Goal: Task Accomplishment & Management: Manage account settings

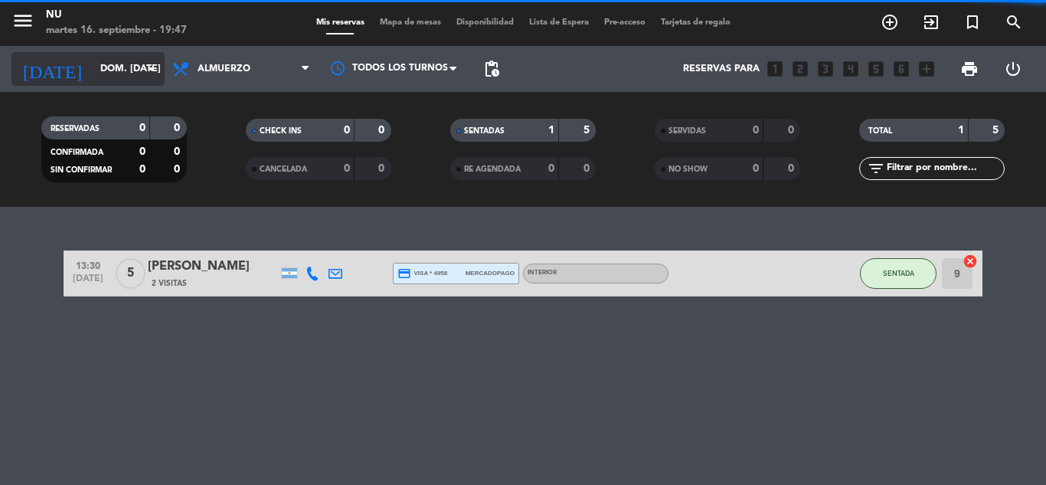
click at [141, 74] on input "dom. [DATE]" at bounding box center [157, 69] width 129 height 26
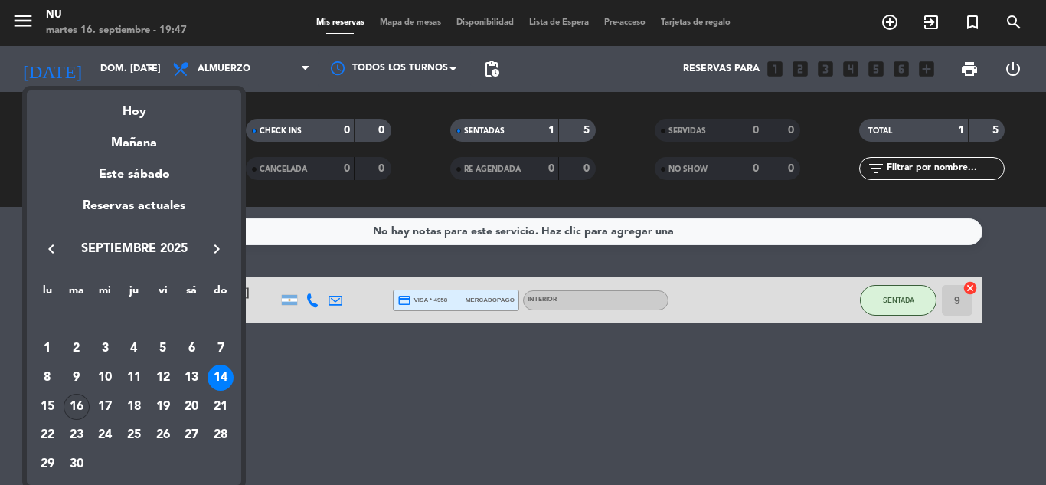
click at [74, 406] on div "16" at bounding box center [77, 407] width 26 height 26
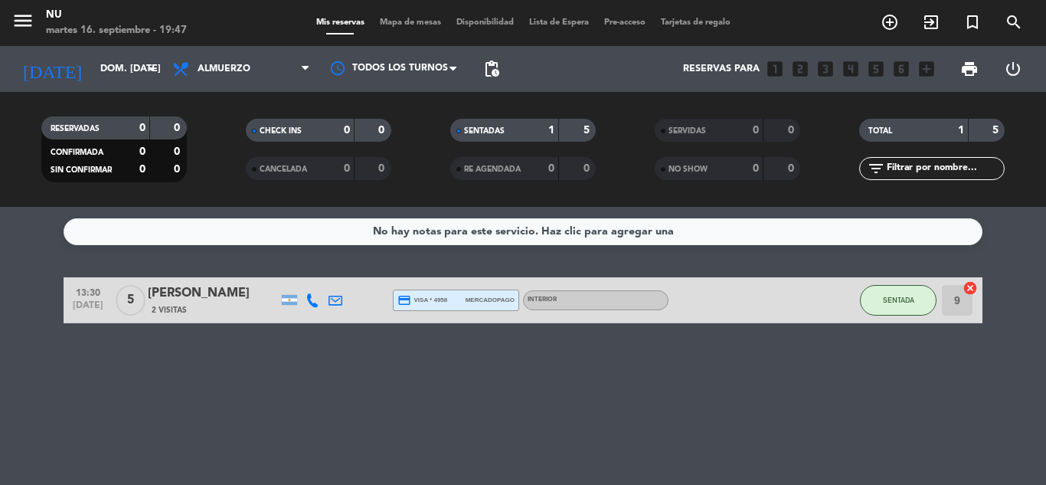
type input "[DATE] sep."
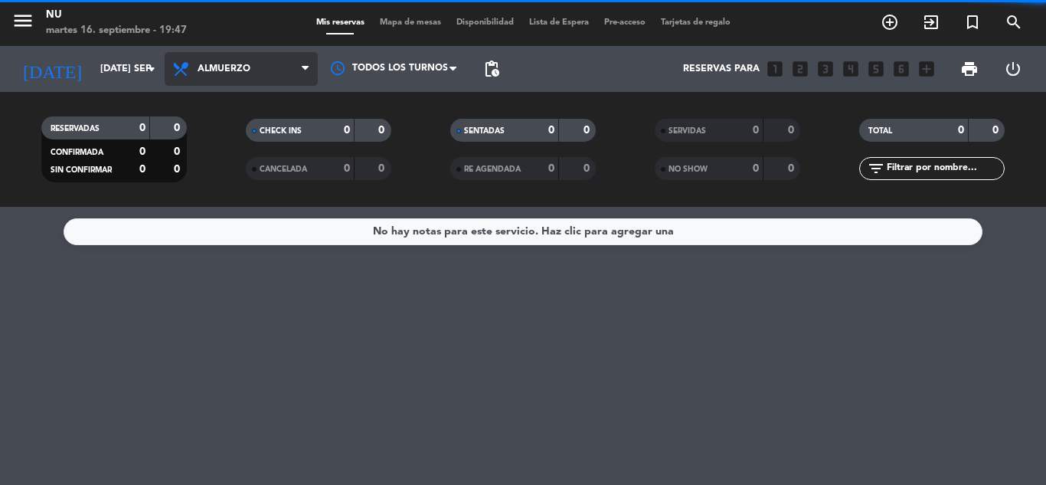
click at [270, 71] on span "Almuerzo" at bounding box center [241, 69] width 153 height 34
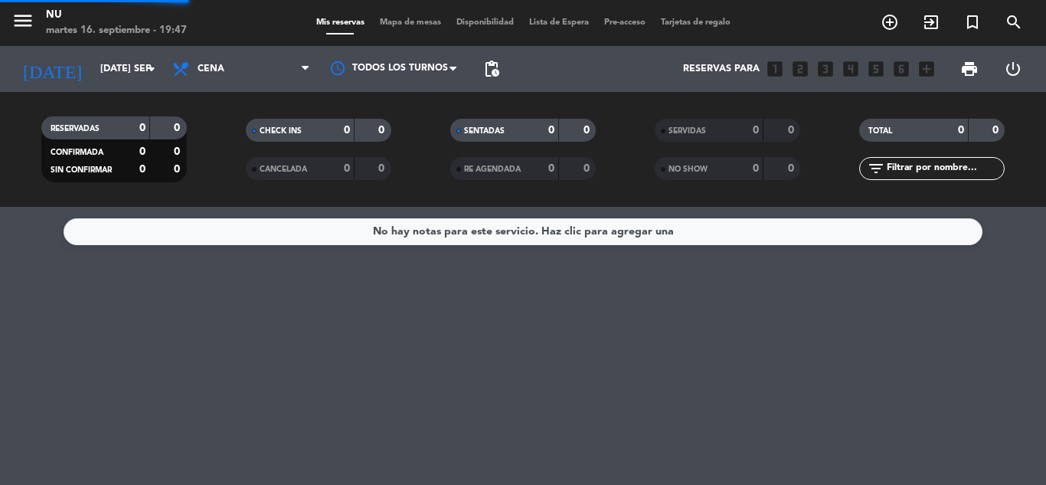
click at [243, 167] on div "menu Nu martes 16. septiembre - 19:47 Mis reservas Mapa de mesas Disponibilidad…" at bounding box center [523, 103] width 1046 height 207
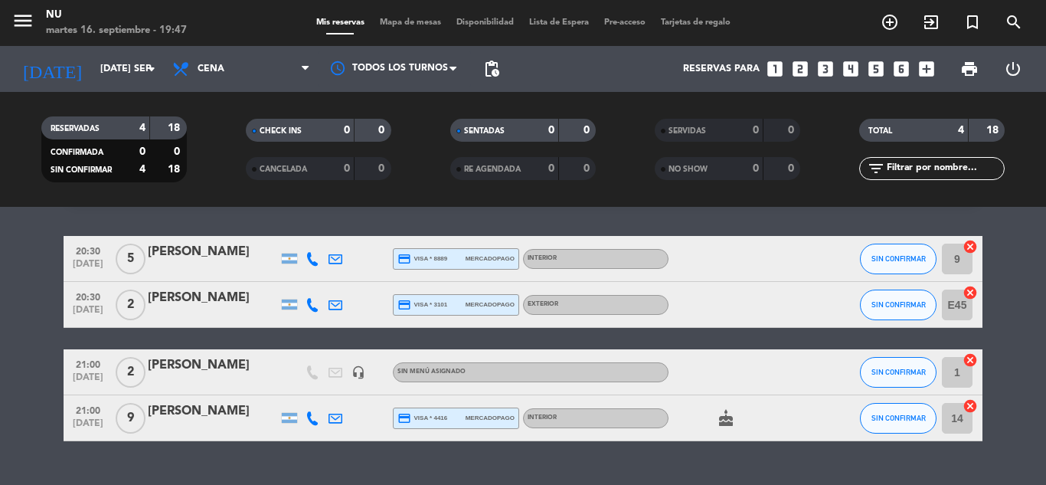
scroll to position [74, 0]
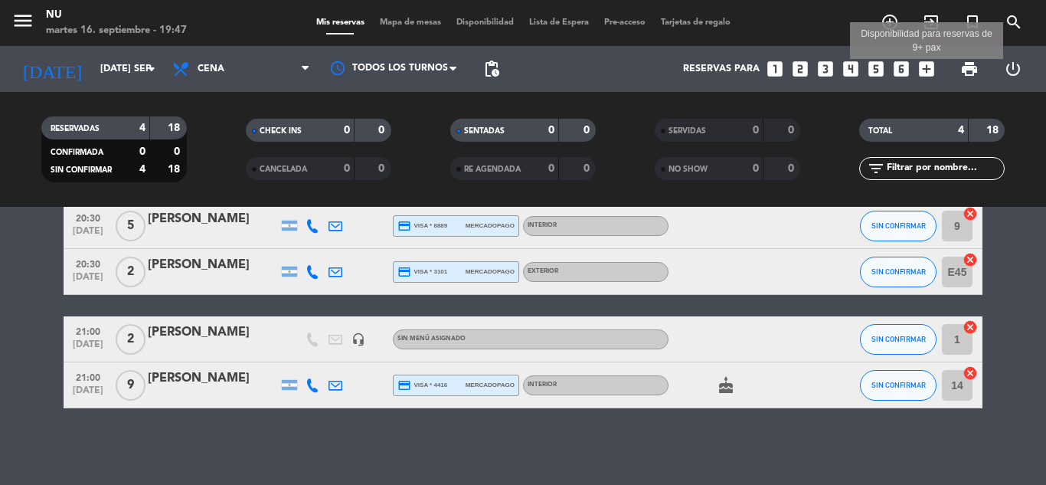
click at [933, 64] on icon "add_box" at bounding box center [927, 69] width 20 height 20
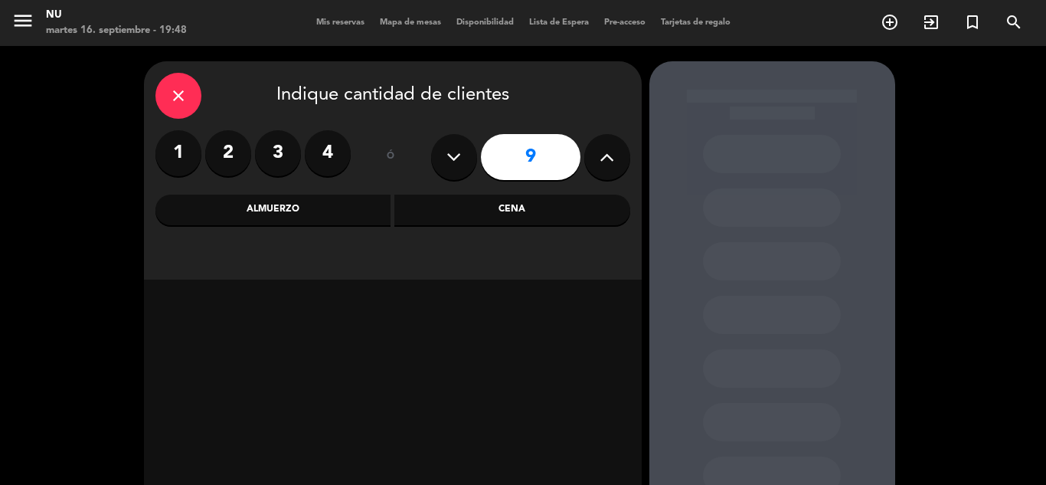
click at [460, 163] on icon at bounding box center [454, 157] width 15 height 23
click at [450, 160] on icon at bounding box center [454, 157] width 15 height 23
type input "6"
click at [476, 218] on div "Cena" at bounding box center [512, 210] width 236 height 31
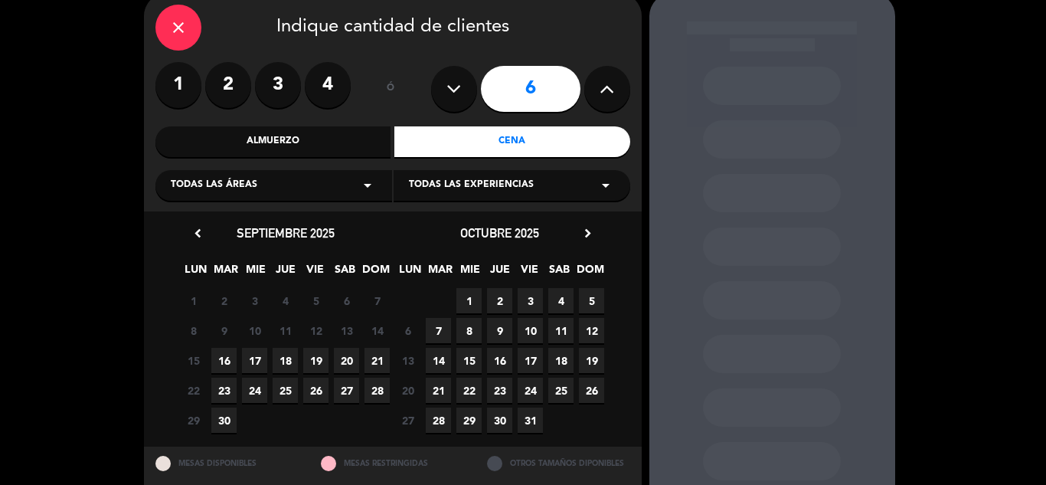
scroll to position [110, 0]
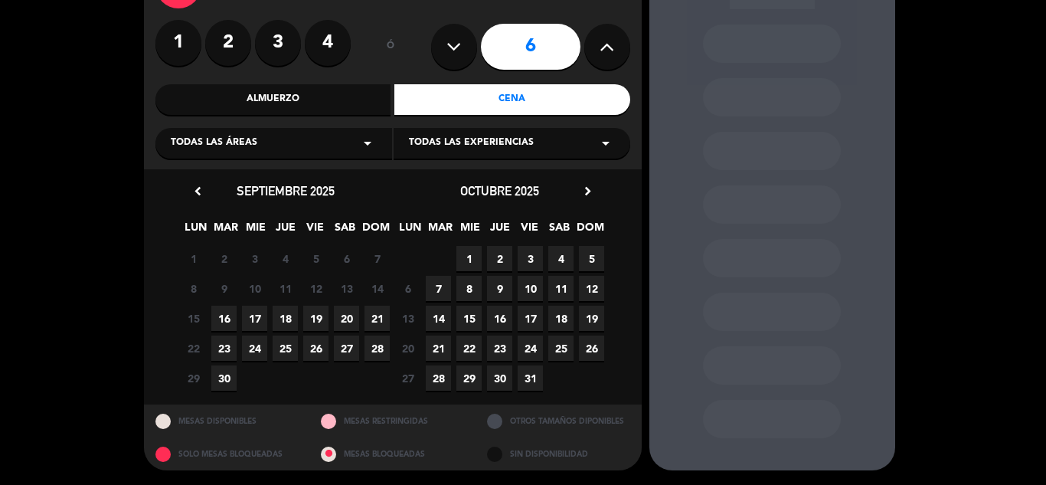
click at [221, 319] on span "16" at bounding box center [223, 318] width 25 height 25
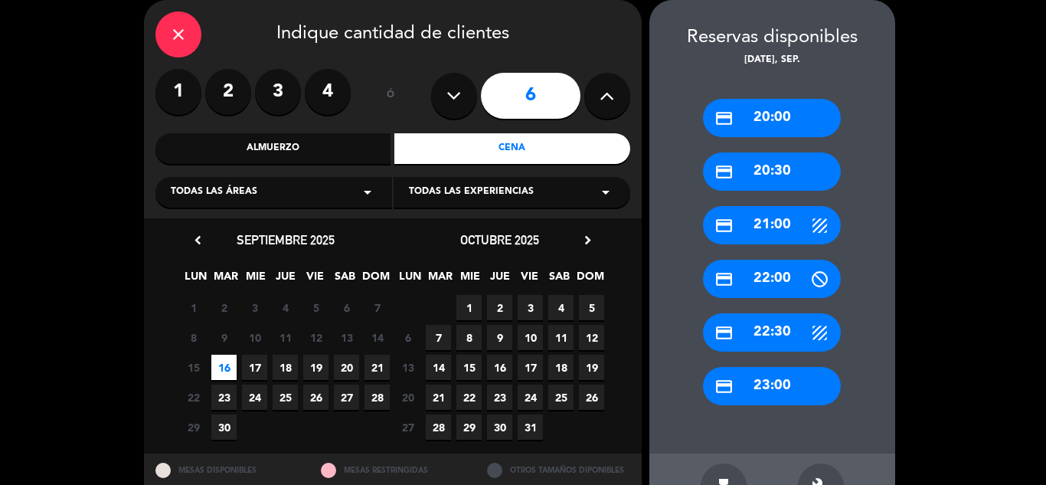
click at [773, 234] on div "credit_card 21:00" at bounding box center [772, 225] width 138 height 38
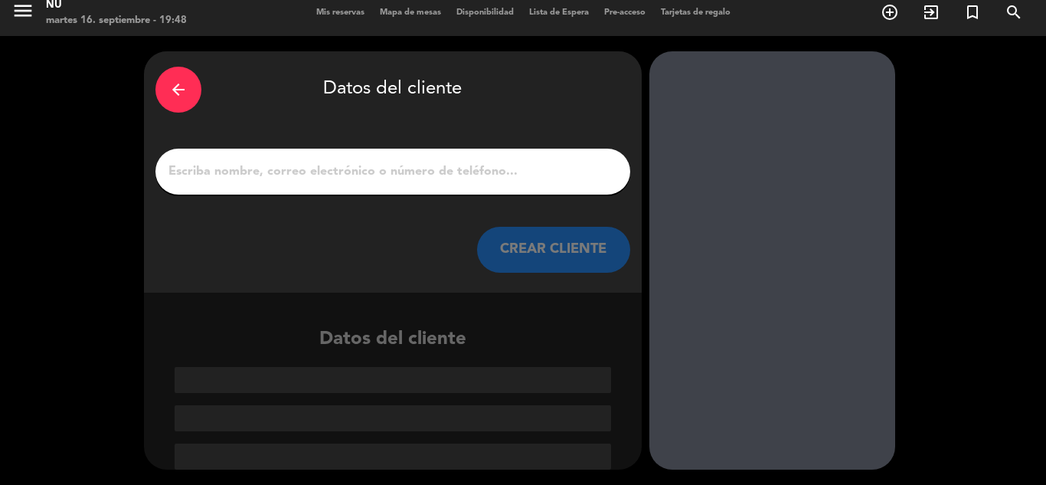
click at [345, 178] on input "1" at bounding box center [393, 171] width 452 height 21
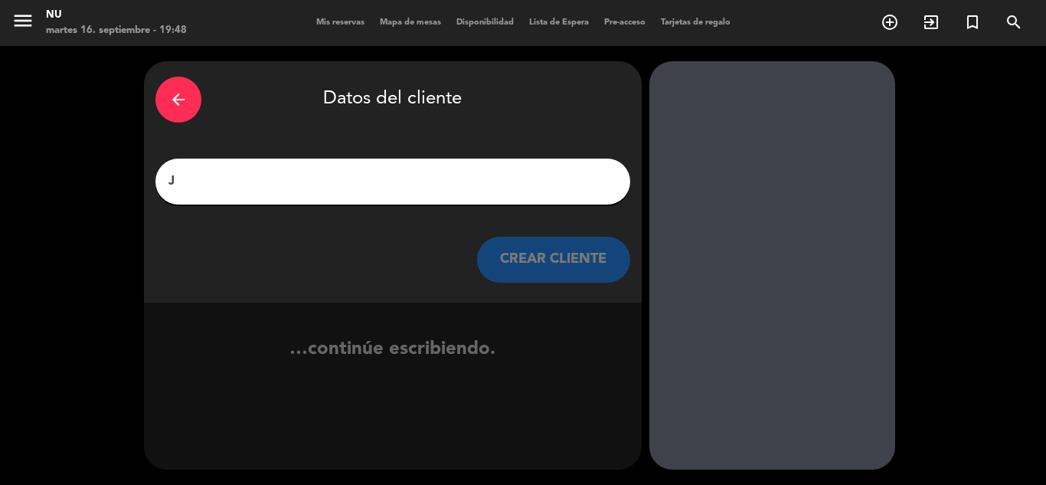
scroll to position [0, 0]
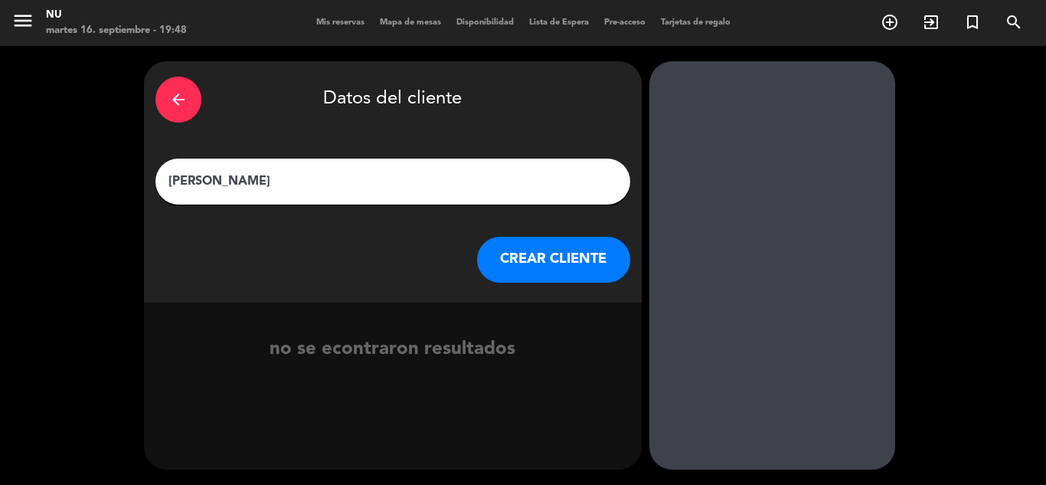
type input "[PERSON_NAME]"
click at [528, 261] on button "CREAR CLIENTE" at bounding box center [553, 260] width 153 height 46
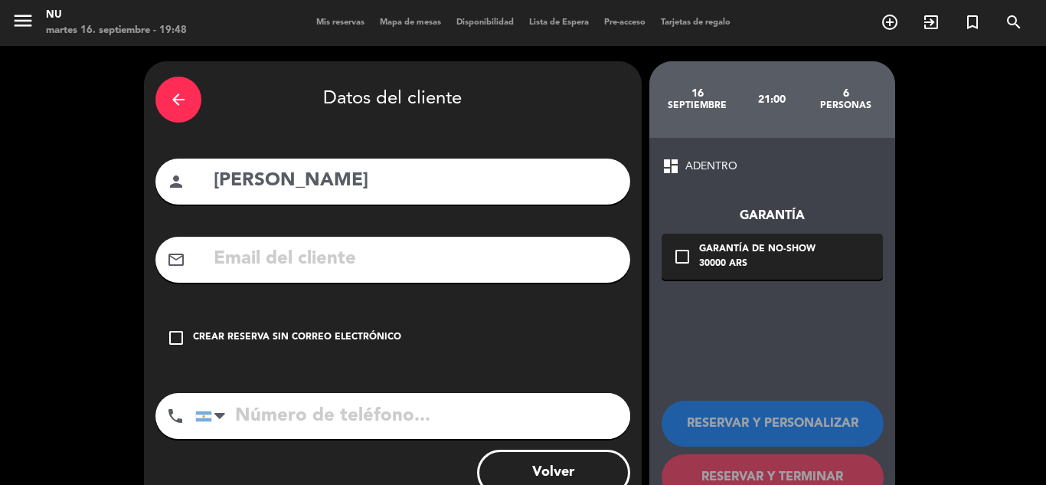
drag, startPoint x: 178, startPoint y: 334, endPoint x: 224, endPoint y: 370, distance: 57.8
click at [182, 337] on icon "check_box_outline_blank" at bounding box center [176, 338] width 18 height 18
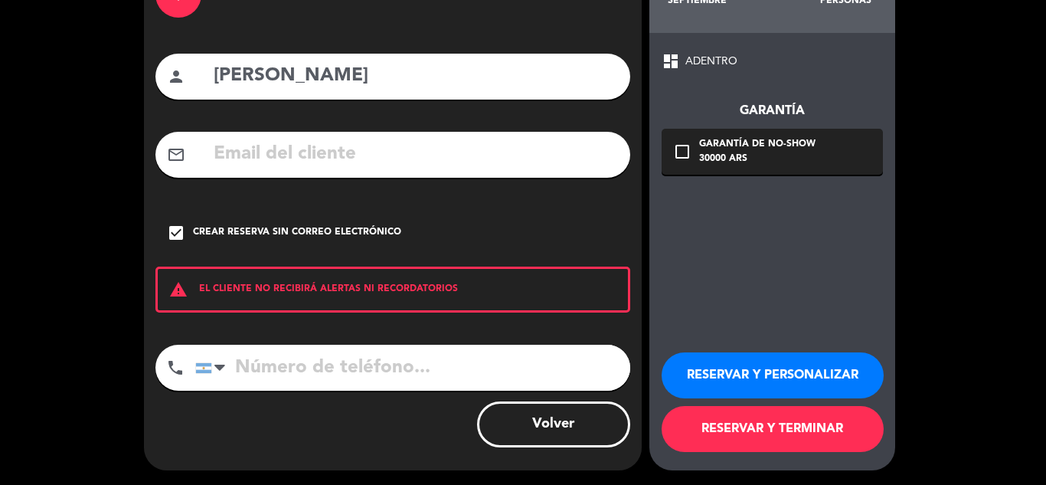
scroll to position [106, 0]
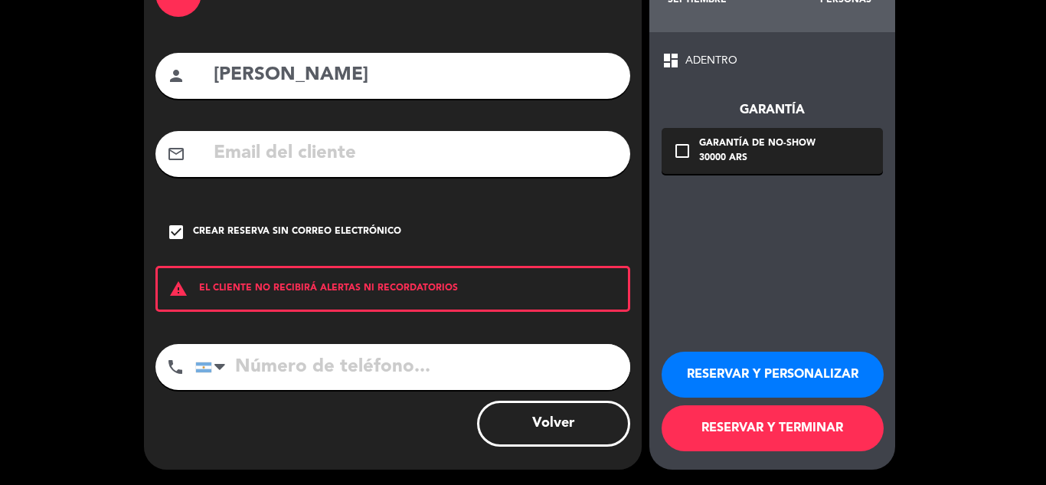
click at [293, 372] on input "tel" at bounding box center [412, 367] width 435 height 46
type input "1144979744"
click at [805, 425] on button "RESERVAR Y TERMINAR" at bounding box center [773, 428] width 222 height 46
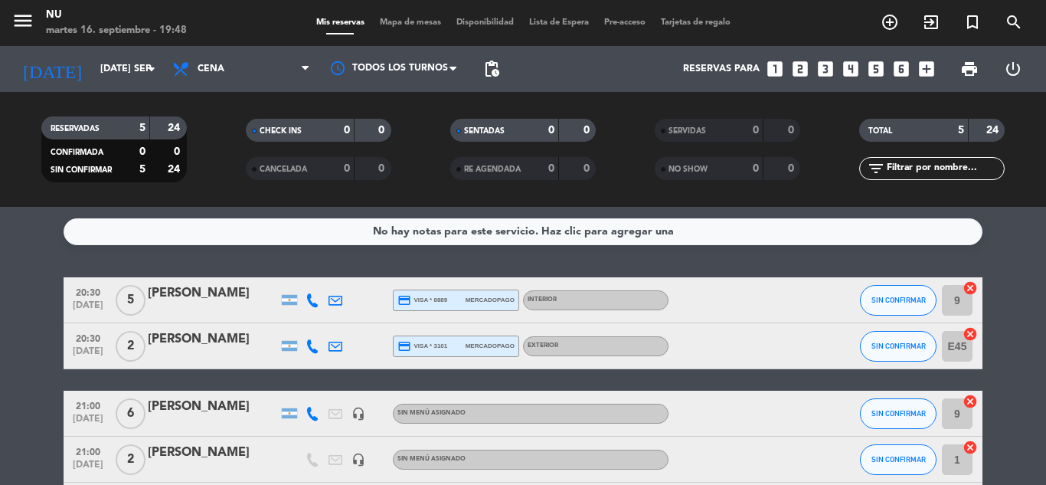
click at [804, 70] on icon "looks_two" at bounding box center [801, 69] width 20 height 20
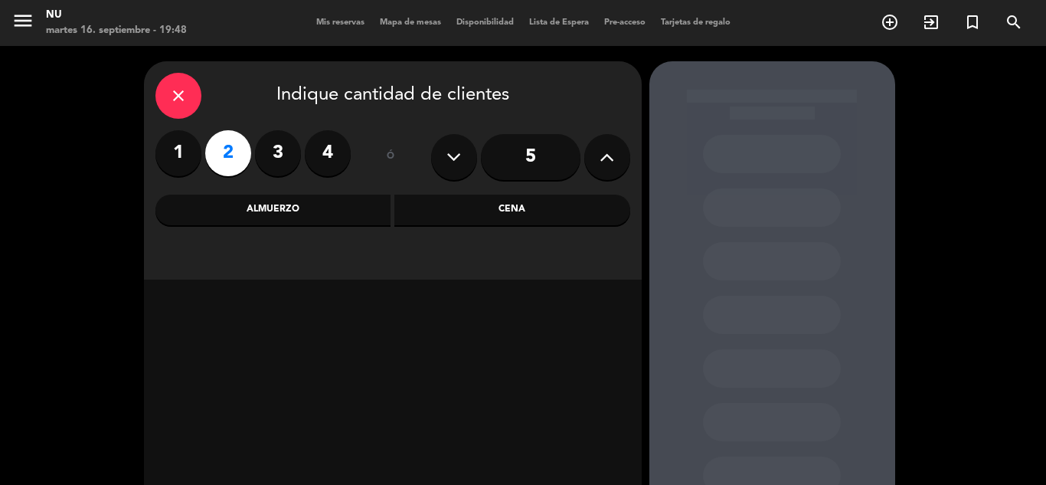
click at [513, 208] on div "Cena" at bounding box center [512, 210] width 236 height 31
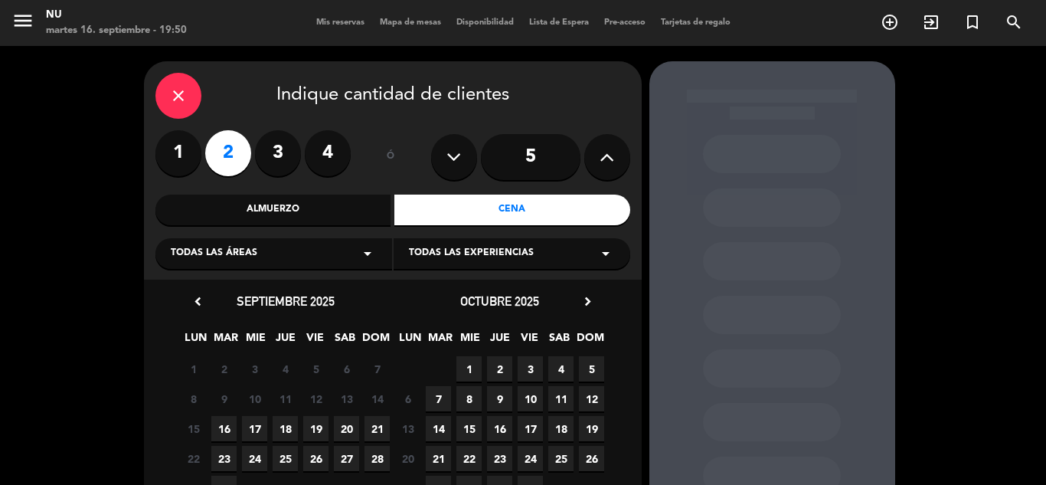
click at [229, 433] on span "16" at bounding box center [223, 428] width 25 height 25
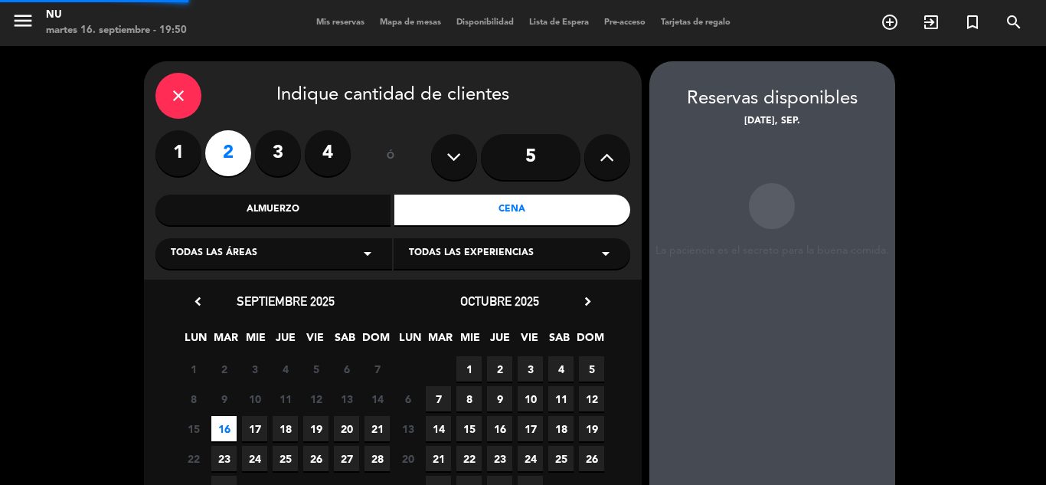
scroll to position [61, 0]
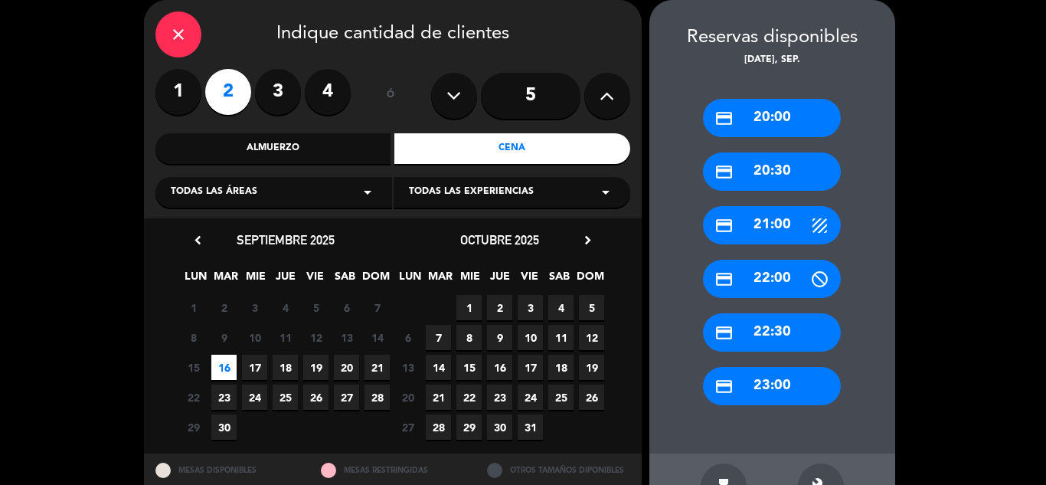
click at [763, 170] on div "credit_card 20:30" at bounding box center [772, 171] width 138 height 38
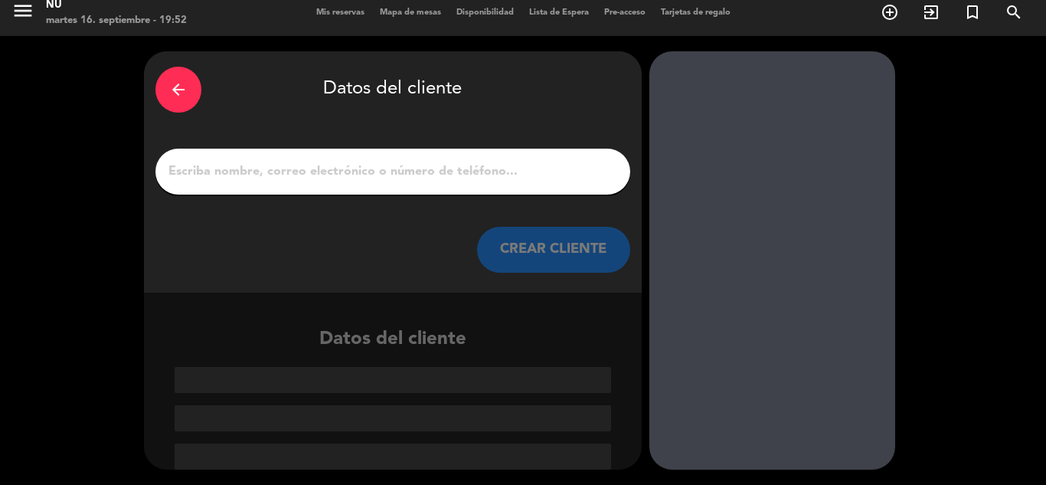
scroll to position [10, 0]
click at [358, 185] on div at bounding box center [392, 172] width 475 height 46
click at [358, 172] on input "1" at bounding box center [393, 171] width 452 height 21
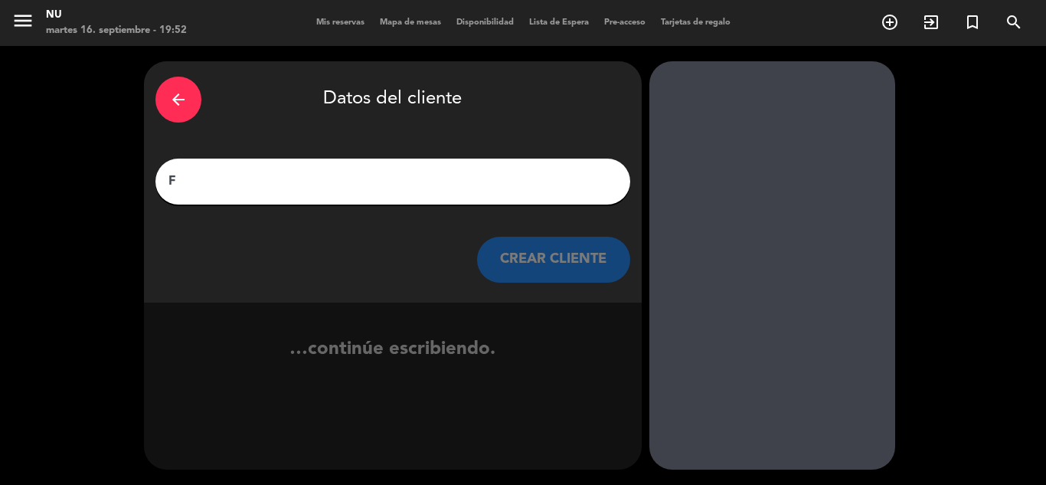
scroll to position [0, 0]
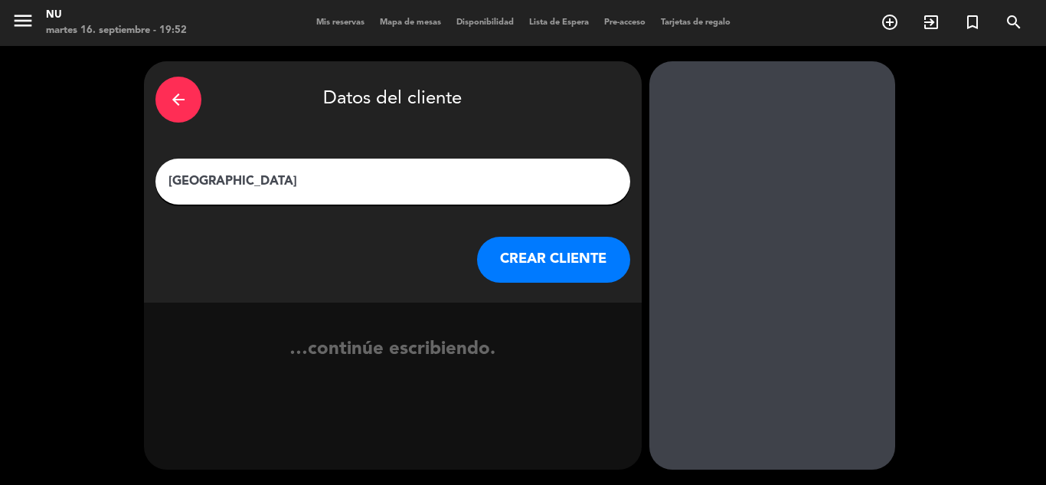
type input "[GEOGRAPHIC_DATA]"
click at [573, 262] on button "CREAR CLIENTE" at bounding box center [553, 260] width 153 height 46
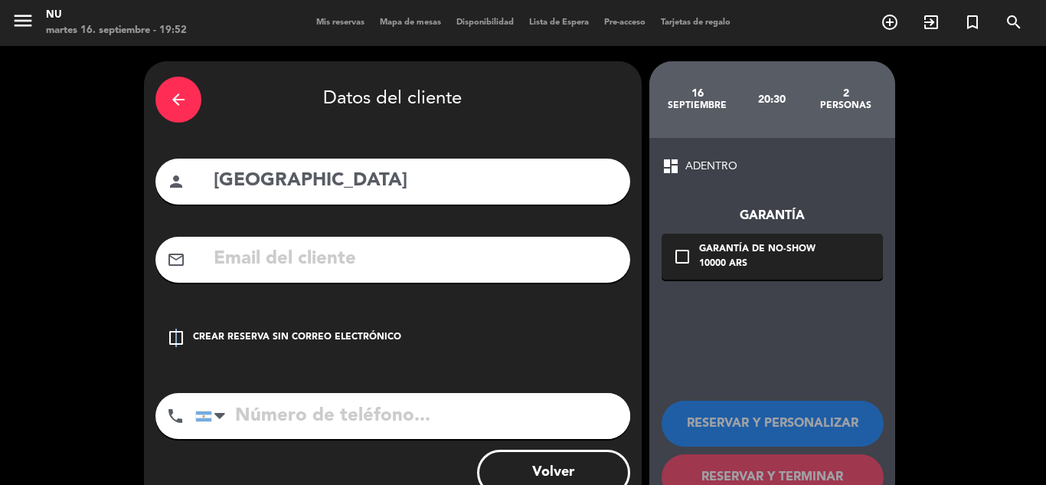
drag, startPoint x: 175, startPoint y: 336, endPoint x: 187, endPoint y: 349, distance: 17.9
click at [176, 336] on icon "check_box_outline_blank" at bounding box center [176, 338] width 18 height 18
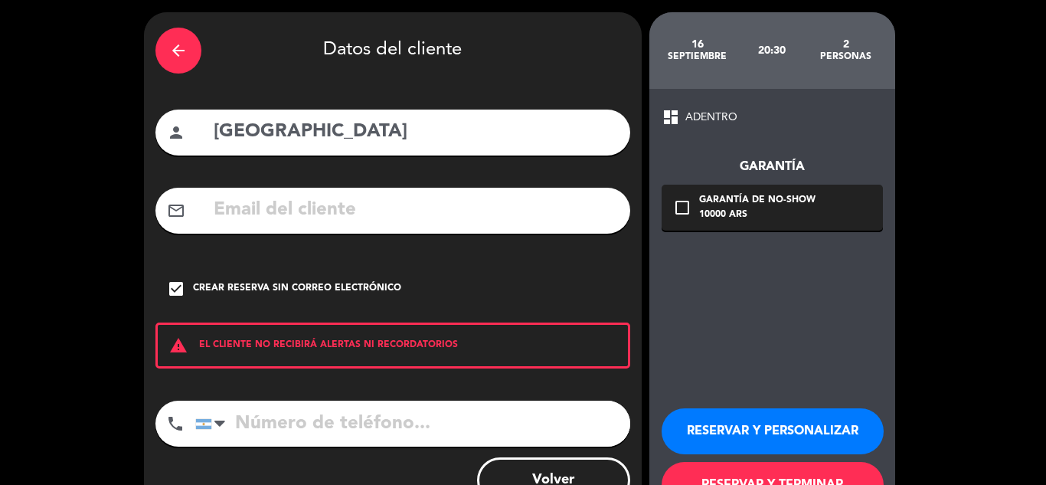
scroll to position [106, 0]
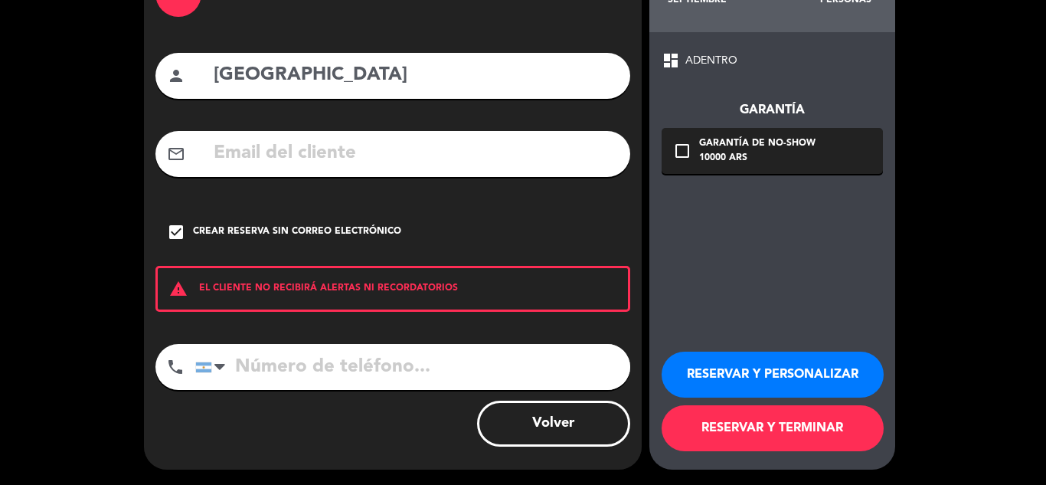
click at [296, 377] on input "tel" at bounding box center [412, 367] width 435 height 46
type input "1159767062"
click at [768, 436] on button "RESERVAR Y TERMINAR" at bounding box center [773, 428] width 222 height 46
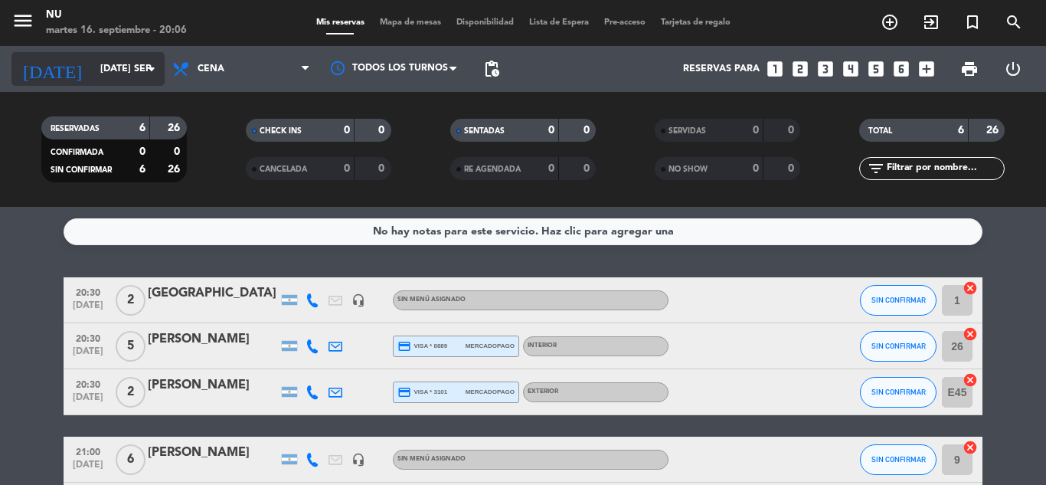
click at [110, 67] on input "[DATE] sep." at bounding box center [157, 69] width 129 height 26
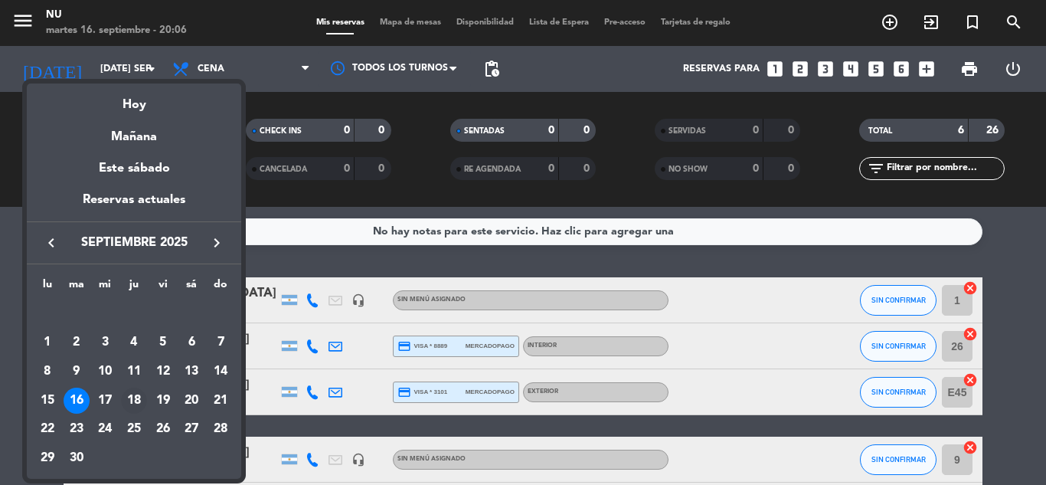
click at [133, 397] on div "18" at bounding box center [134, 401] width 26 height 26
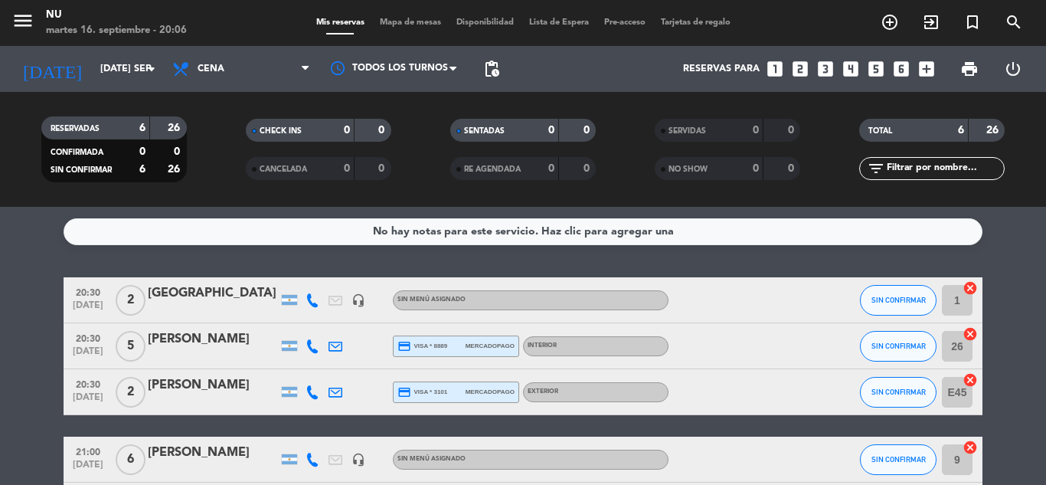
type input "[DEMOGRAPHIC_DATA] [DATE]"
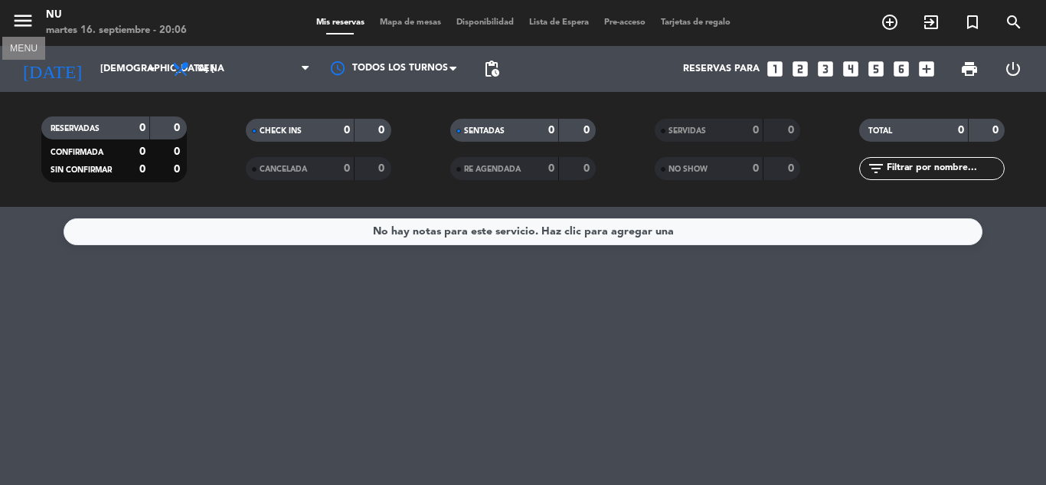
click at [23, 28] on icon "menu" at bounding box center [22, 20] width 23 height 23
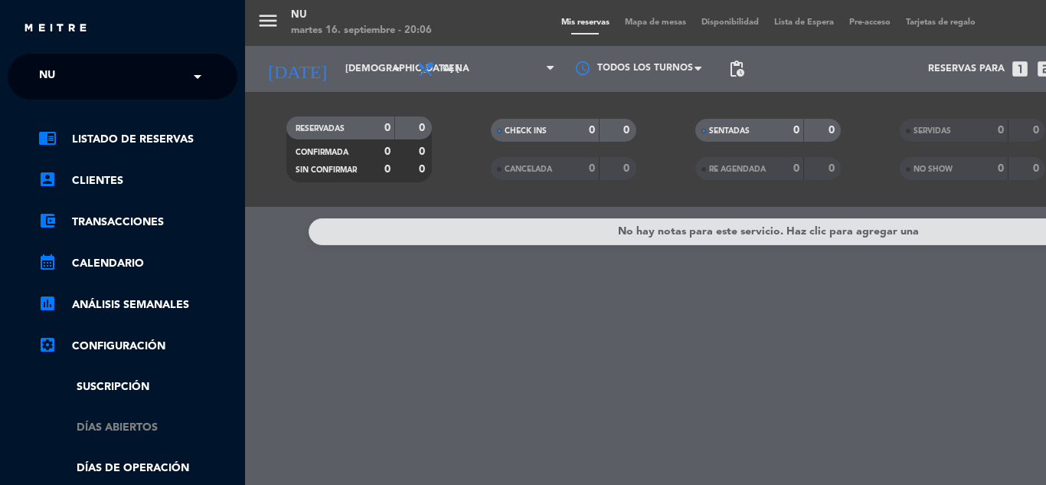
click at [136, 423] on link "Días abiertos" at bounding box center [137, 428] width 199 height 18
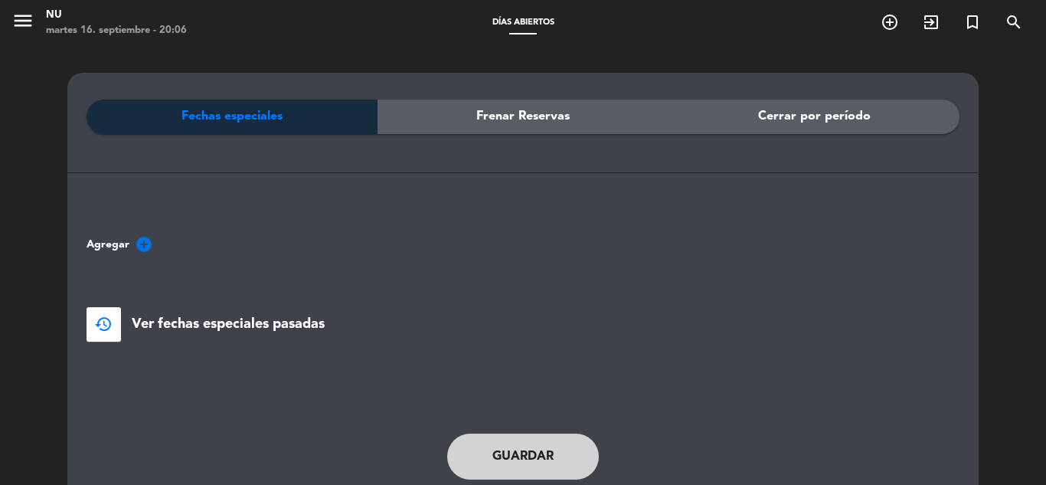
click at [143, 242] on icon "add_circle" at bounding box center [144, 244] width 18 height 18
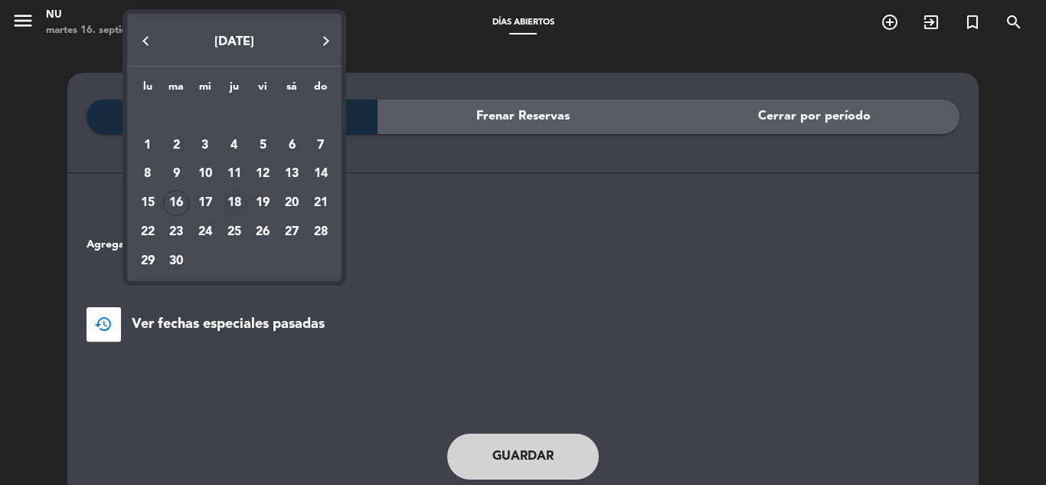
click at [234, 199] on div "18" at bounding box center [234, 203] width 26 height 26
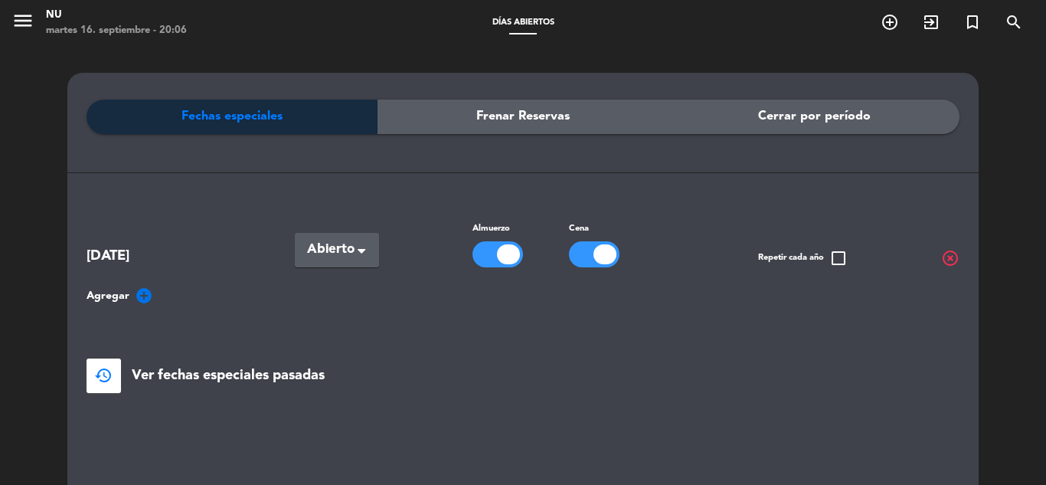
click at [358, 247] on span at bounding box center [362, 252] width 8 height 11
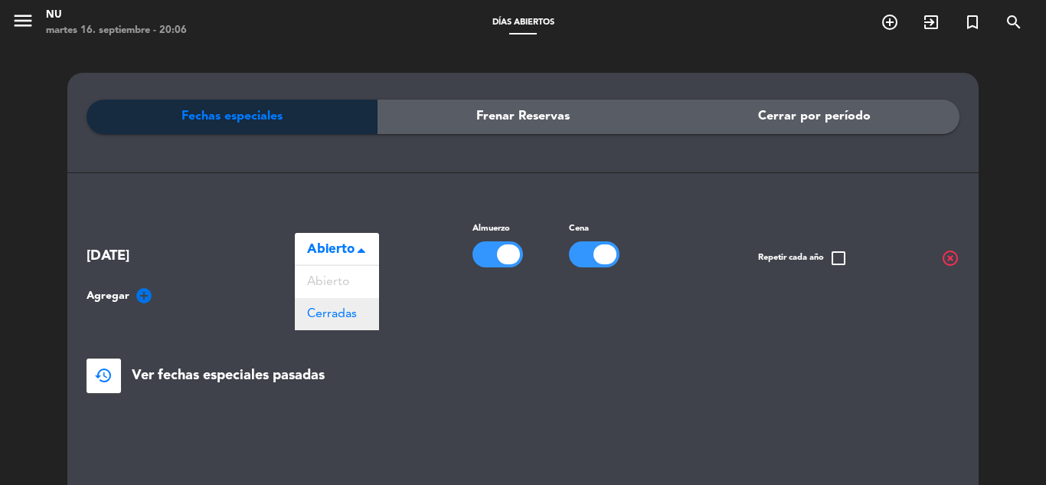
click at [347, 316] on span "Cerradas" at bounding box center [332, 314] width 50 height 12
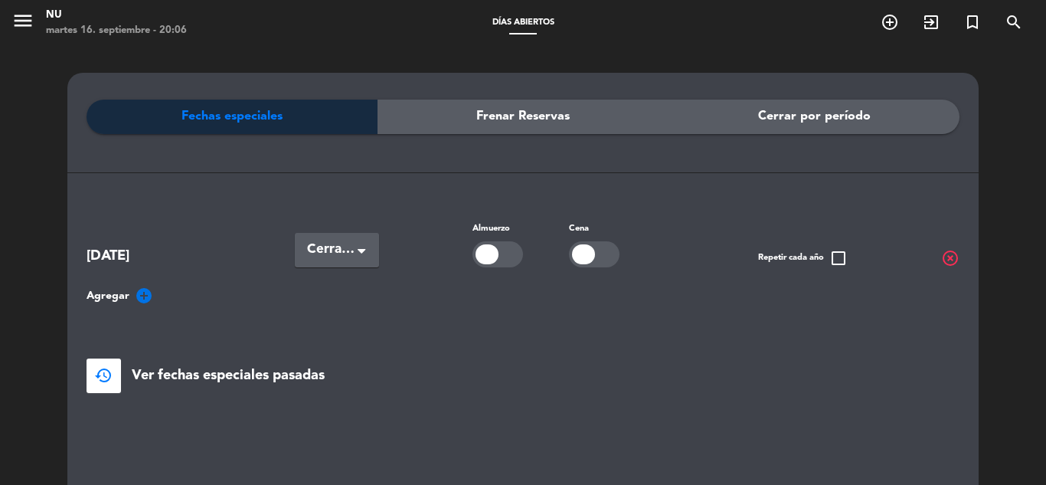
click at [574, 254] on div at bounding box center [583, 254] width 23 height 20
click at [484, 260] on div at bounding box center [487, 254] width 23 height 20
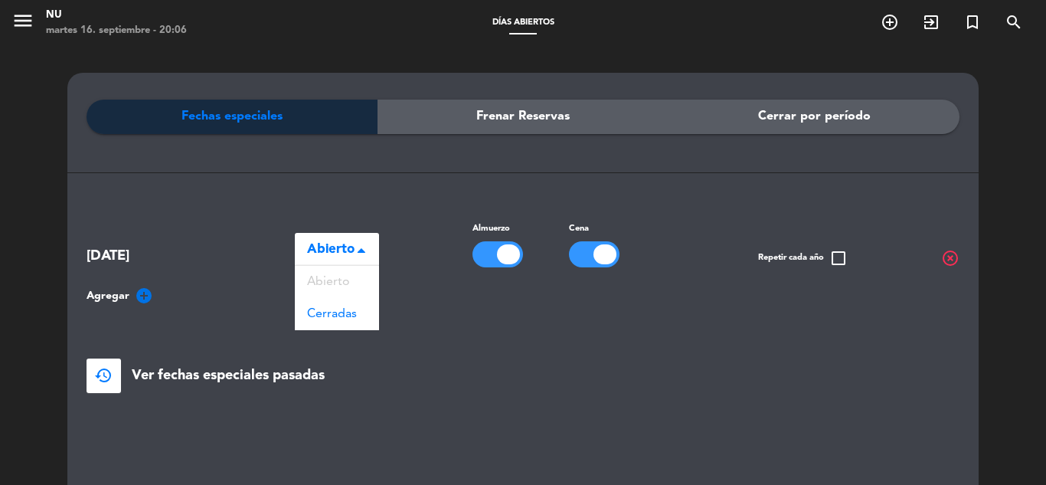
click at [332, 240] on span "Abierto" at bounding box center [330, 249] width 47 height 21
click at [338, 318] on span "Cerradas" at bounding box center [332, 314] width 50 height 12
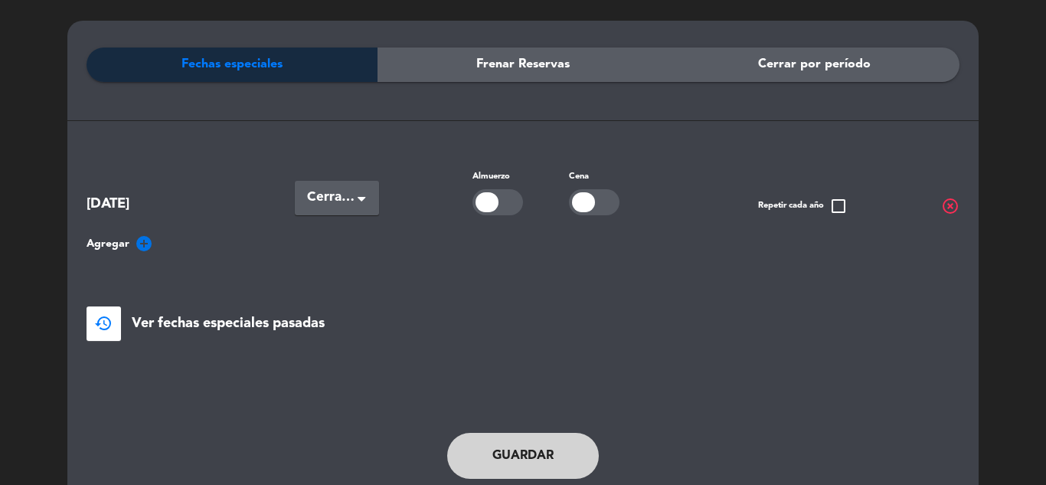
scroll to position [103, 0]
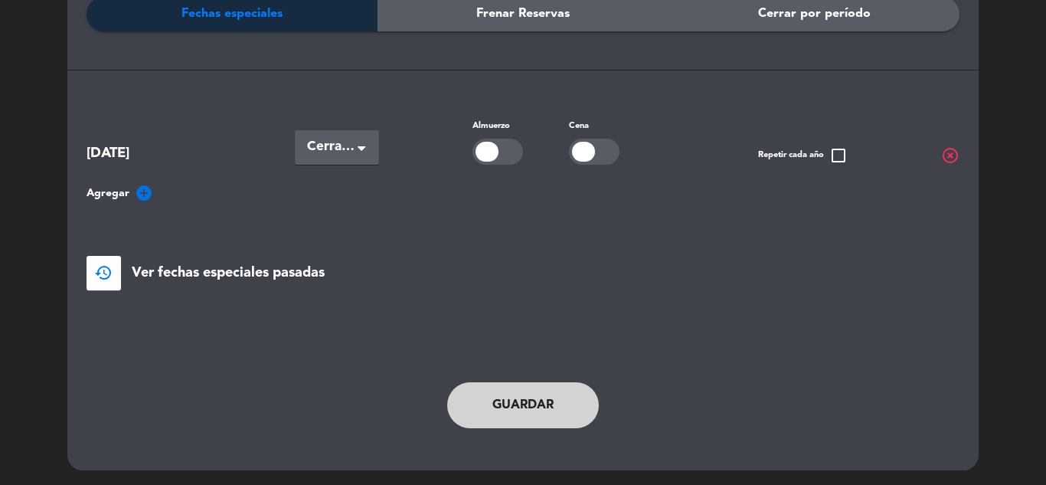
click at [530, 413] on button "Guardar" at bounding box center [523, 405] width 152 height 46
click at [511, 401] on button "Guardar" at bounding box center [523, 405] width 152 height 46
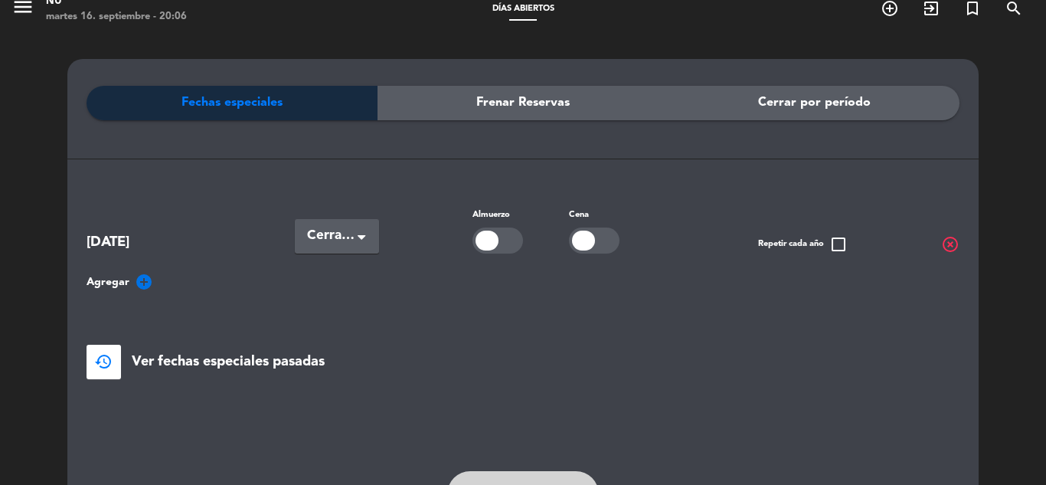
scroll to position [0, 0]
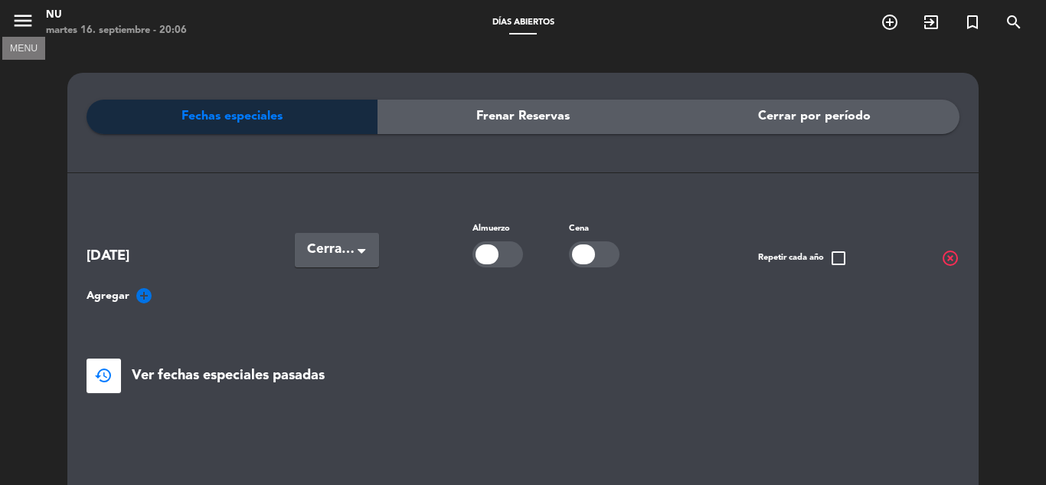
click at [18, 16] on icon "menu" at bounding box center [22, 20] width 23 height 23
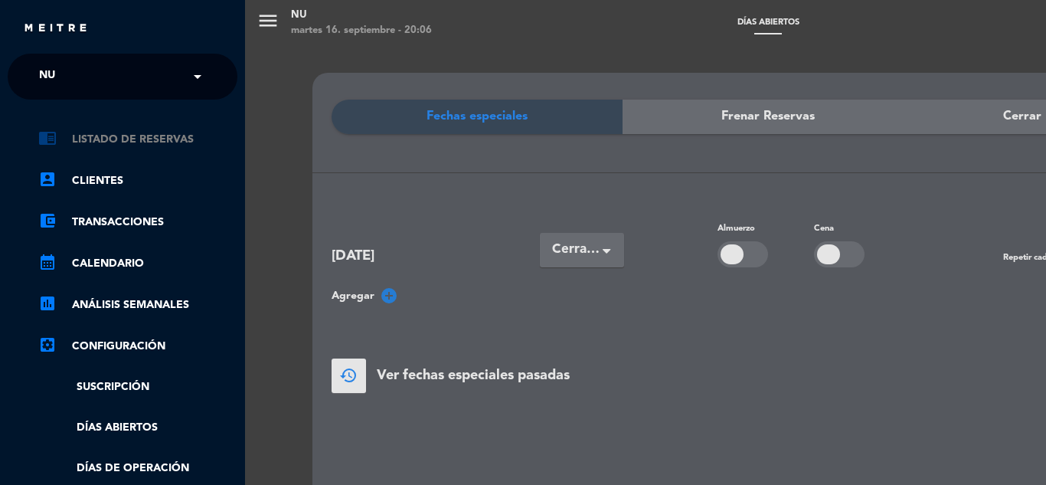
click at [138, 144] on link "chrome_reader_mode Listado de Reservas" at bounding box center [137, 139] width 199 height 18
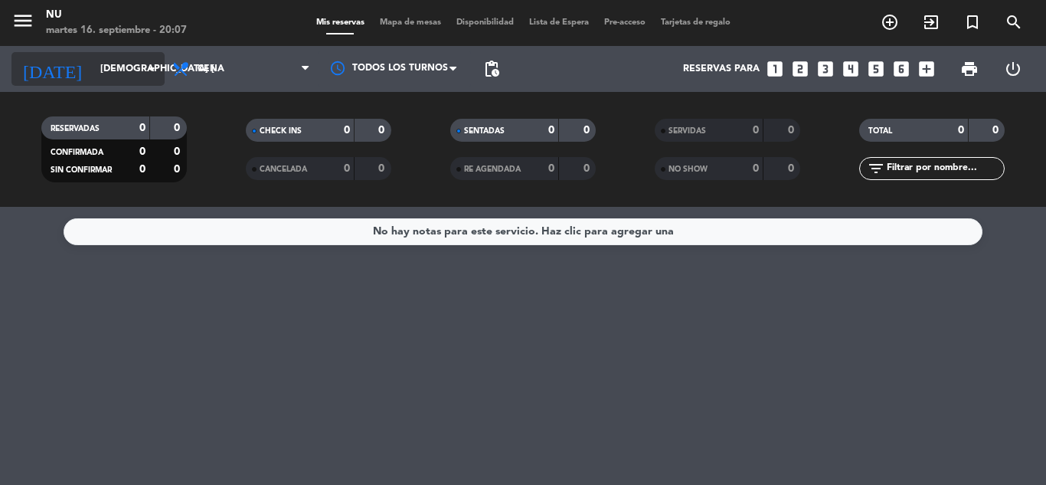
click at [99, 73] on input "[DEMOGRAPHIC_DATA] [DATE]" at bounding box center [157, 69] width 129 height 26
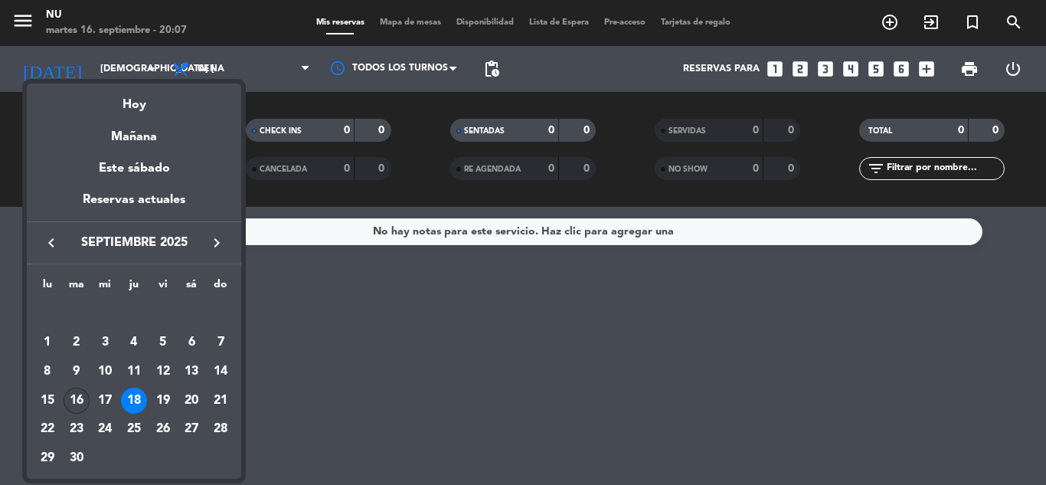
click at [81, 403] on div "16" at bounding box center [77, 401] width 26 height 26
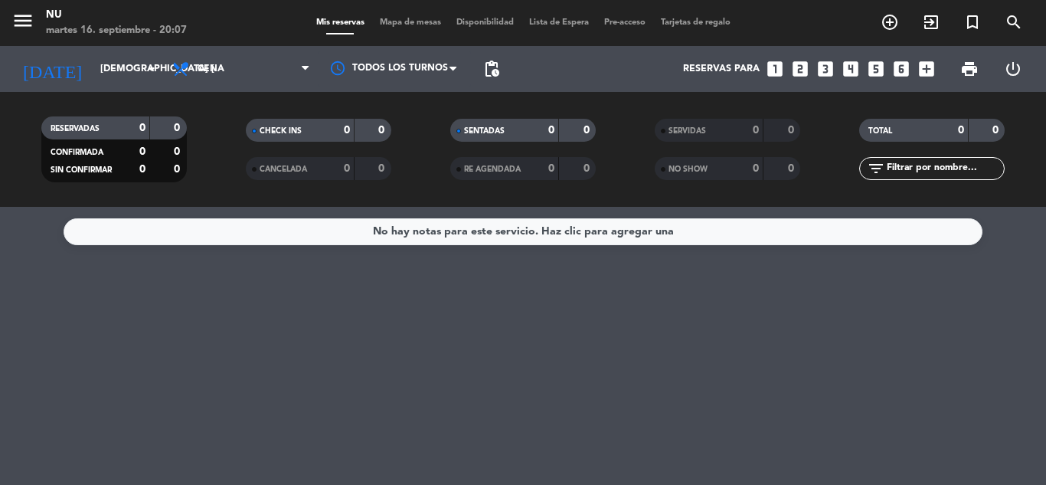
type input "[DATE] sep."
click at [476, 385] on div "No hay notas para este servicio. Haz clic para agregar una" at bounding box center [523, 346] width 1046 height 278
